Goal: Book appointment/travel/reservation

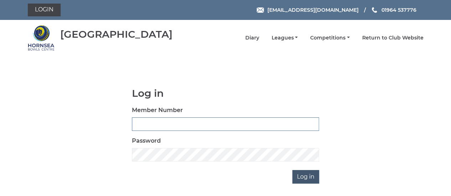
type input "0888"
click at [307, 177] on input "Log in" at bounding box center [305, 177] width 27 height 14
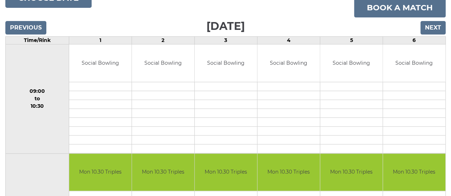
scroll to position [71, 0]
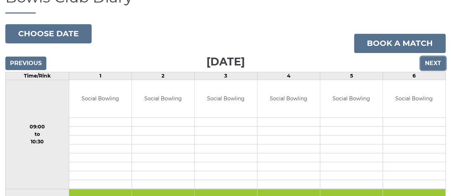
click at [433, 60] on input "Next" at bounding box center [432, 64] width 25 height 14
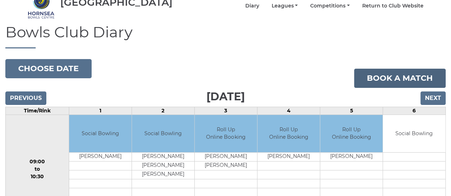
scroll to position [36, 0]
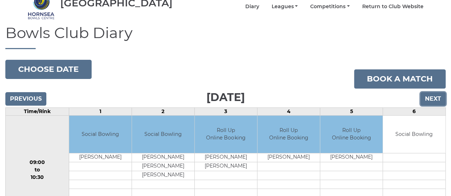
click at [429, 97] on input "Next" at bounding box center [432, 99] width 25 height 14
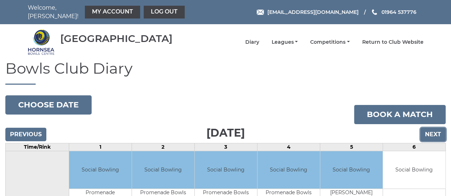
click at [437, 131] on input "Next" at bounding box center [432, 135] width 25 height 14
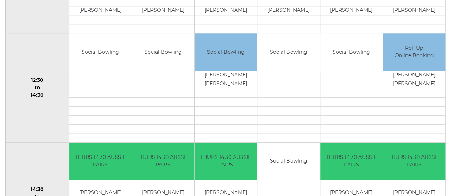
scroll to position [285, 0]
